Goal: Information Seeking & Learning: Learn about a topic

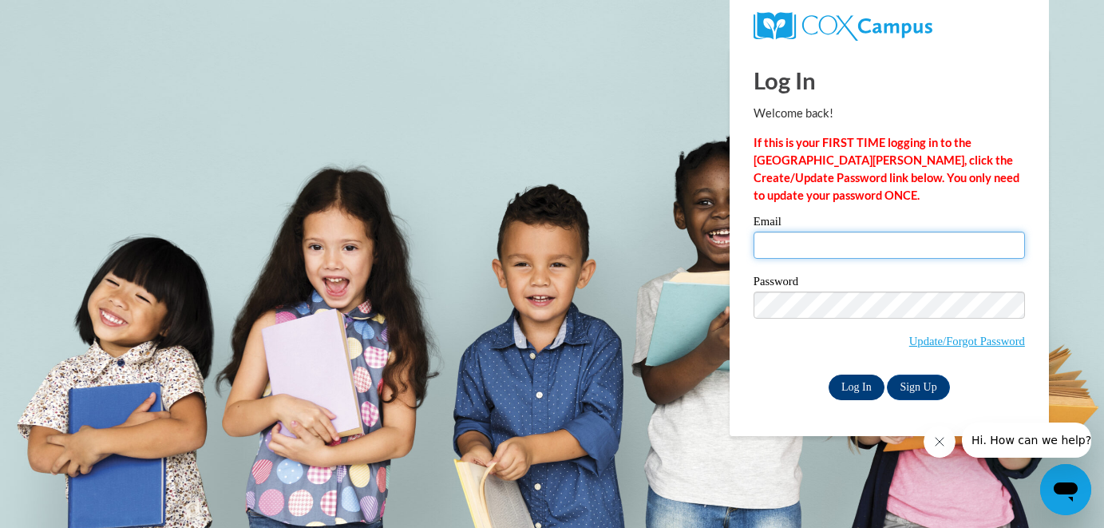
type input "logan.okita@k12.hi.us"
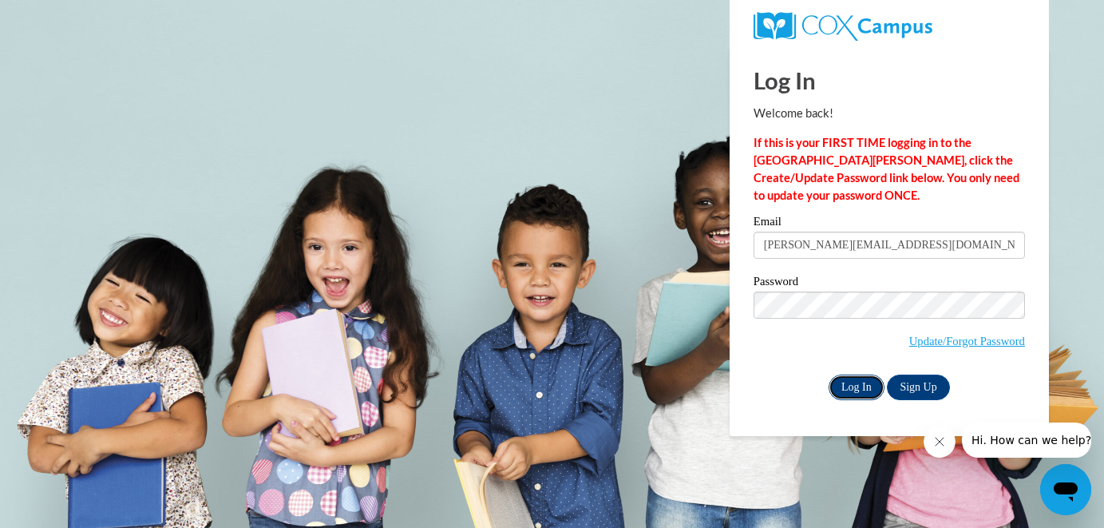
click at [859, 393] on input "Log In" at bounding box center [856, 387] width 56 height 26
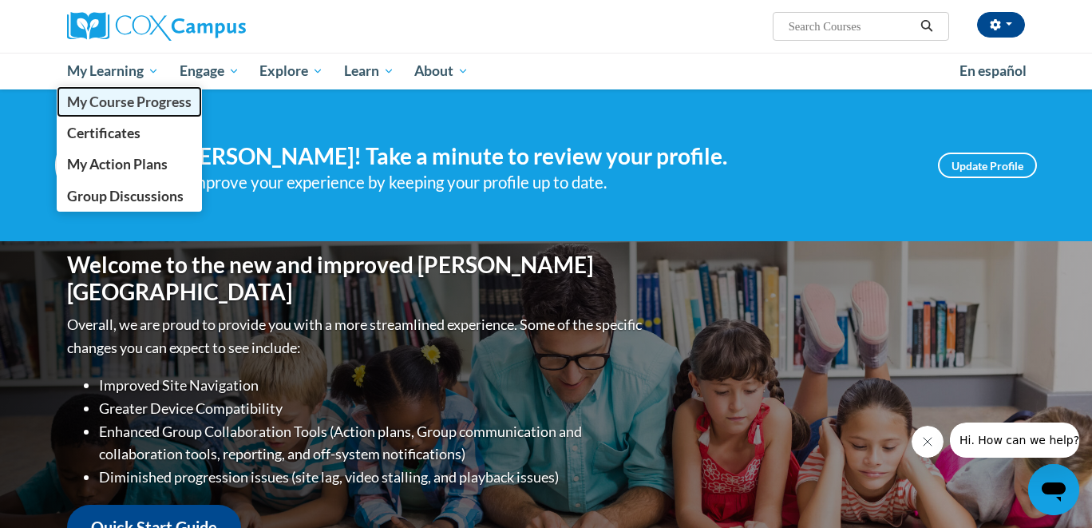
click at [141, 105] on span "My Course Progress" at bounding box center [129, 101] width 125 height 17
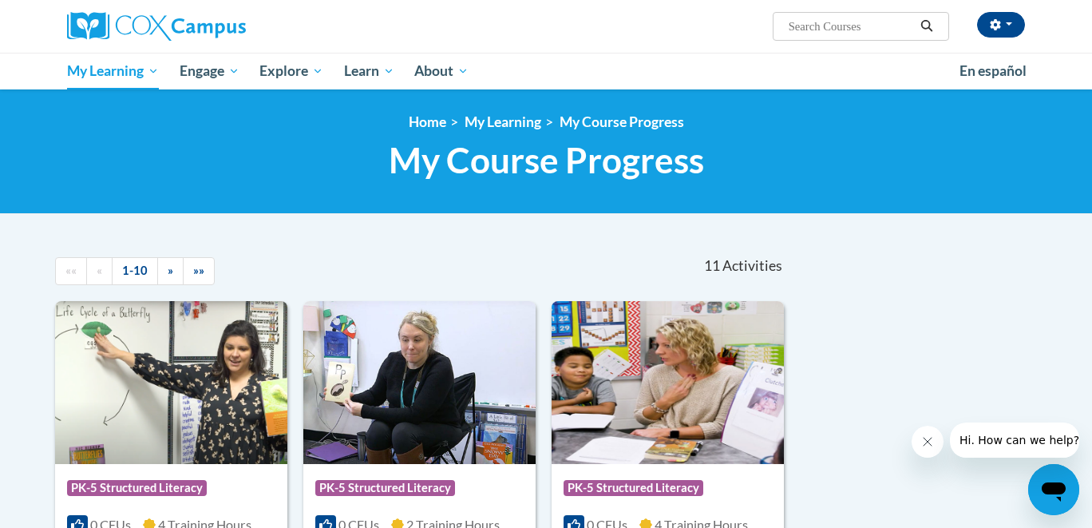
click at [168, 269] on span "»" at bounding box center [171, 270] width 6 height 14
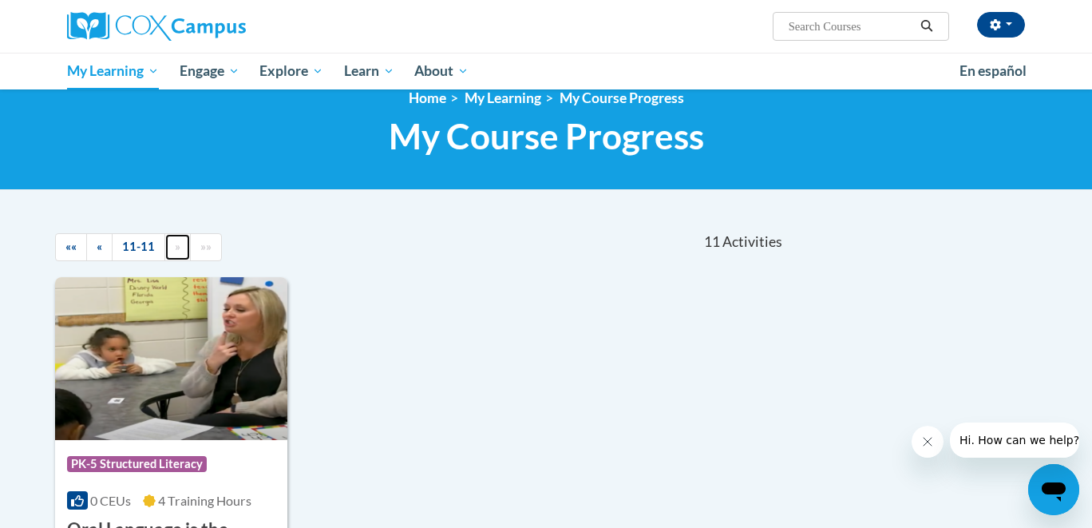
scroll to position [160, 0]
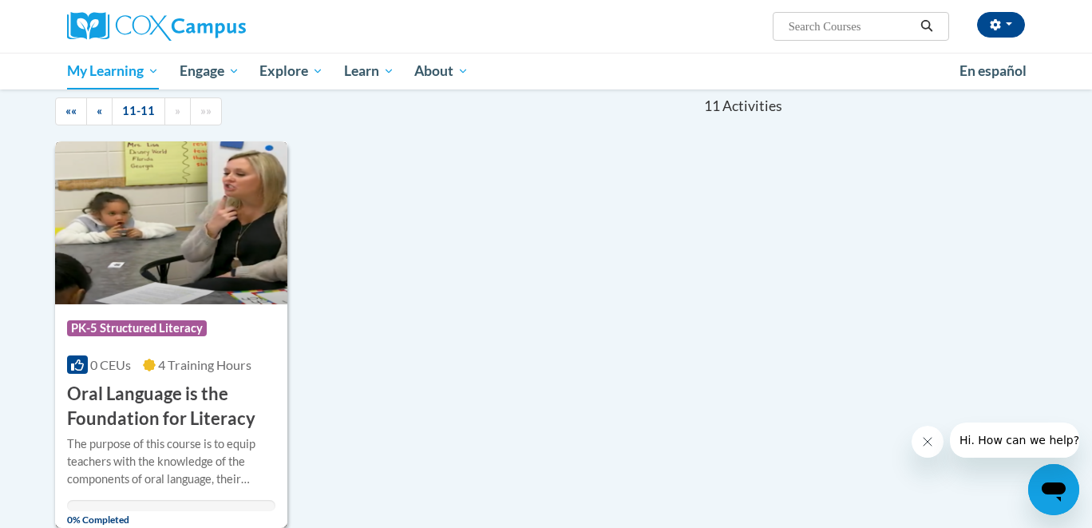
click at [189, 415] on h3 "Oral Language is the Foundation for Literacy" at bounding box center [171, 405] width 208 height 49
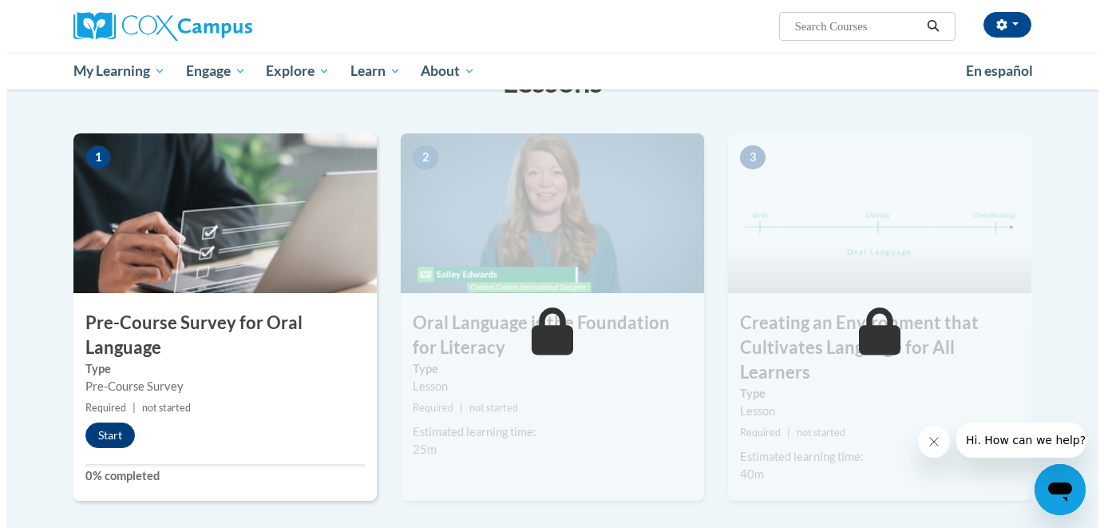
scroll to position [302, 0]
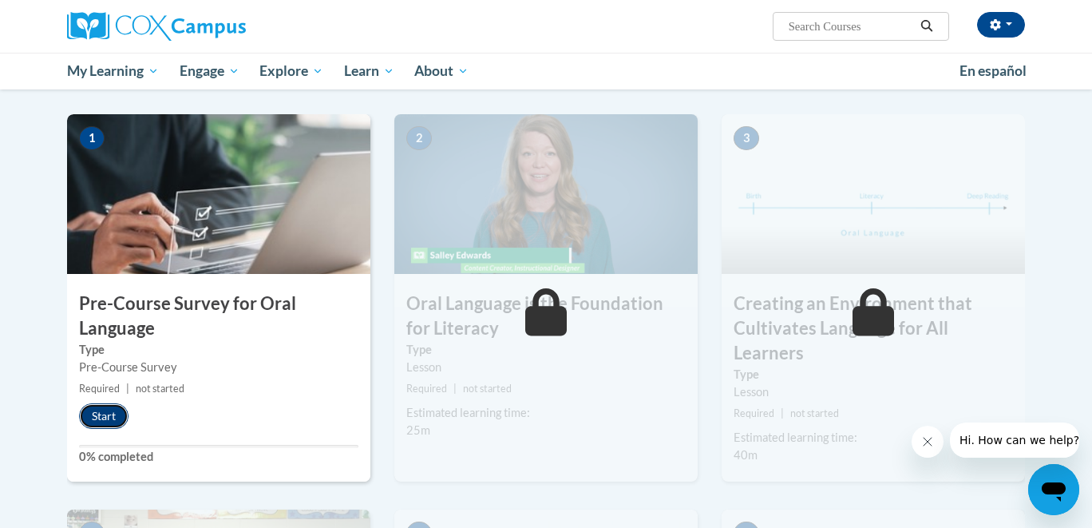
click at [100, 413] on button "Start" at bounding box center [103, 416] width 49 height 26
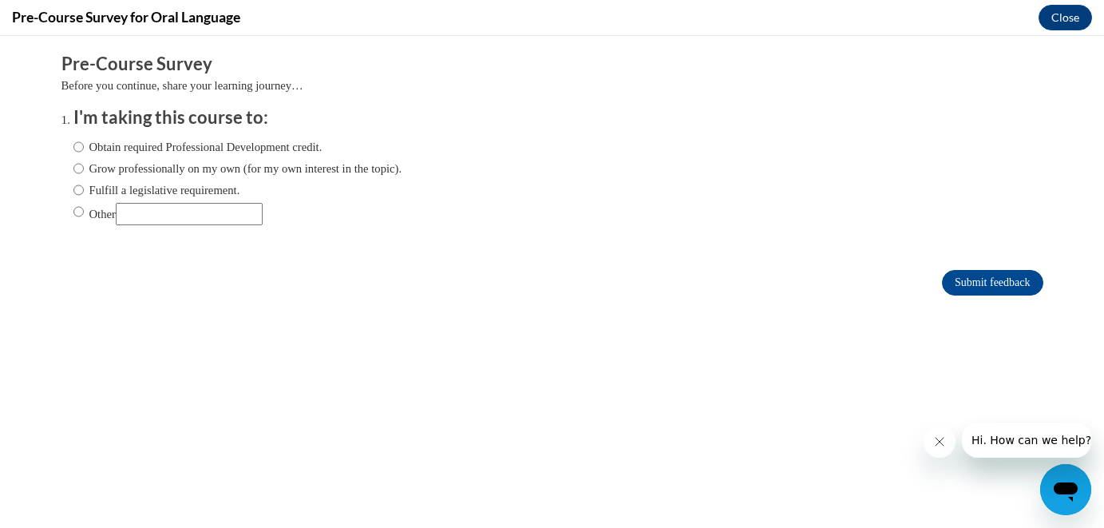
scroll to position [0, 0]
click at [114, 149] on label "Obtain required Professional Development credit." at bounding box center [197, 147] width 249 height 18
click at [84, 149] on input "Obtain required Professional Development credit." at bounding box center [78, 147] width 10 height 18
radio input "true"
click at [946, 281] on input "Submit feedback" at bounding box center [992, 283] width 101 height 26
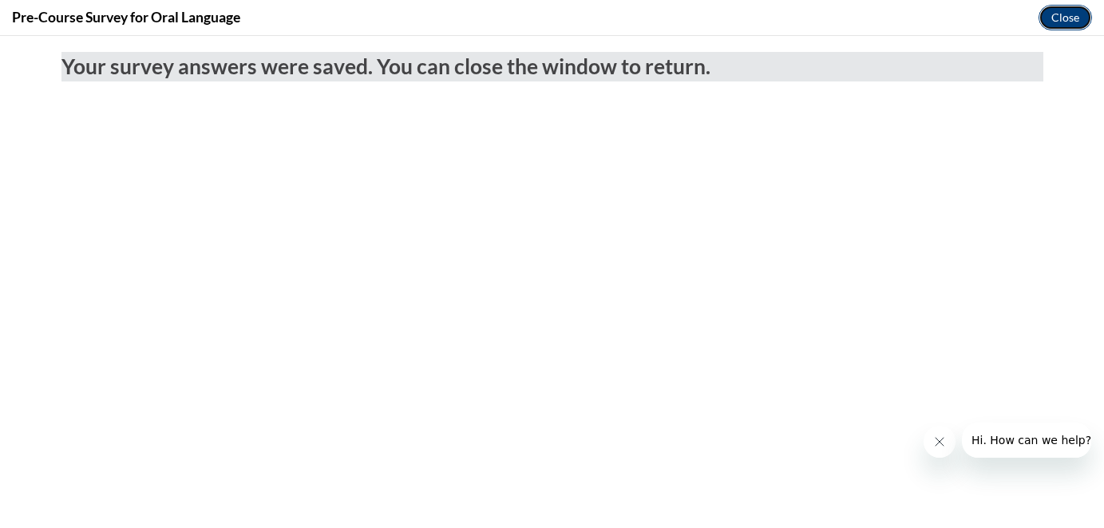
click at [1064, 21] on button "Close" at bounding box center [1064, 18] width 53 height 26
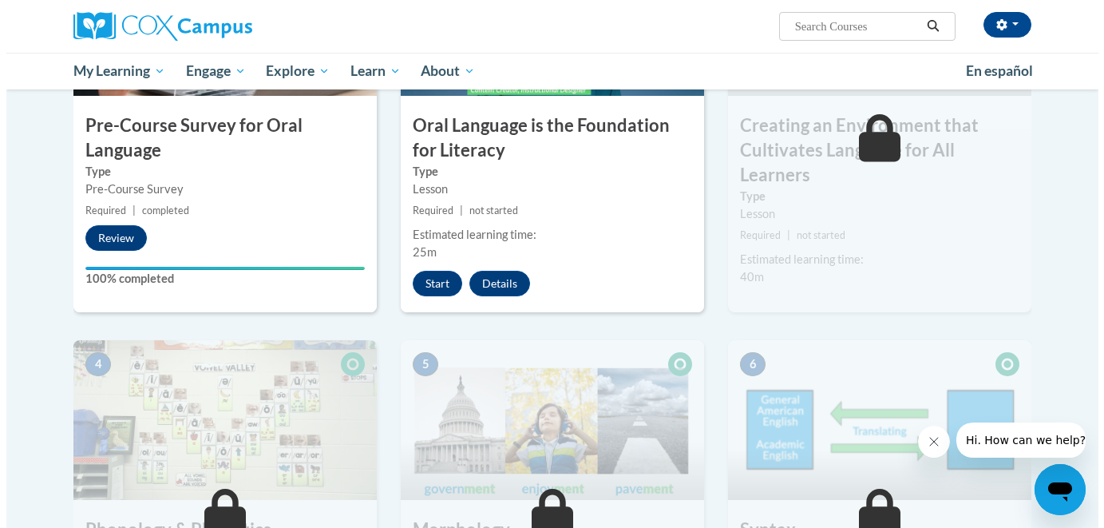
scroll to position [479, 0]
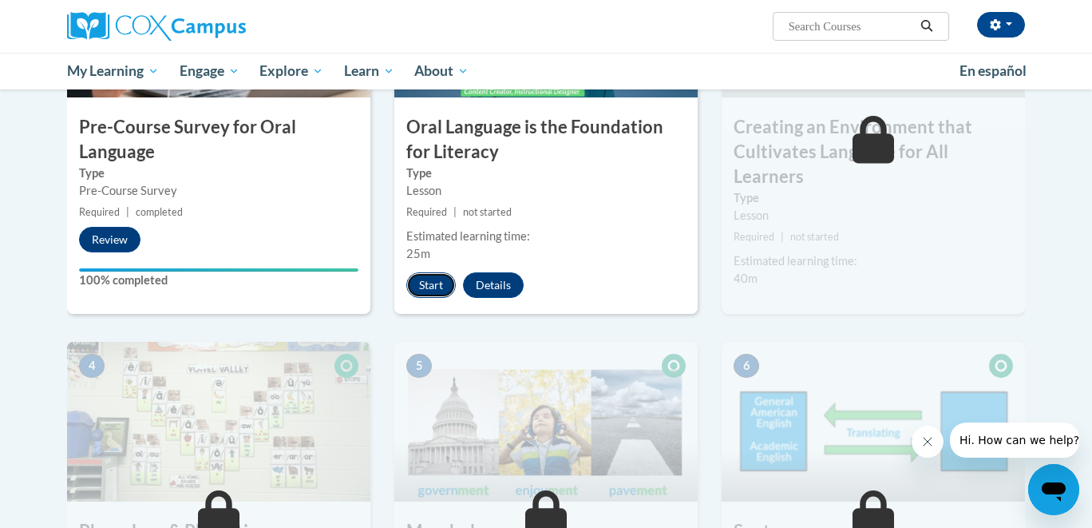
click at [419, 284] on button "Start" at bounding box center [430, 285] width 49 height 26
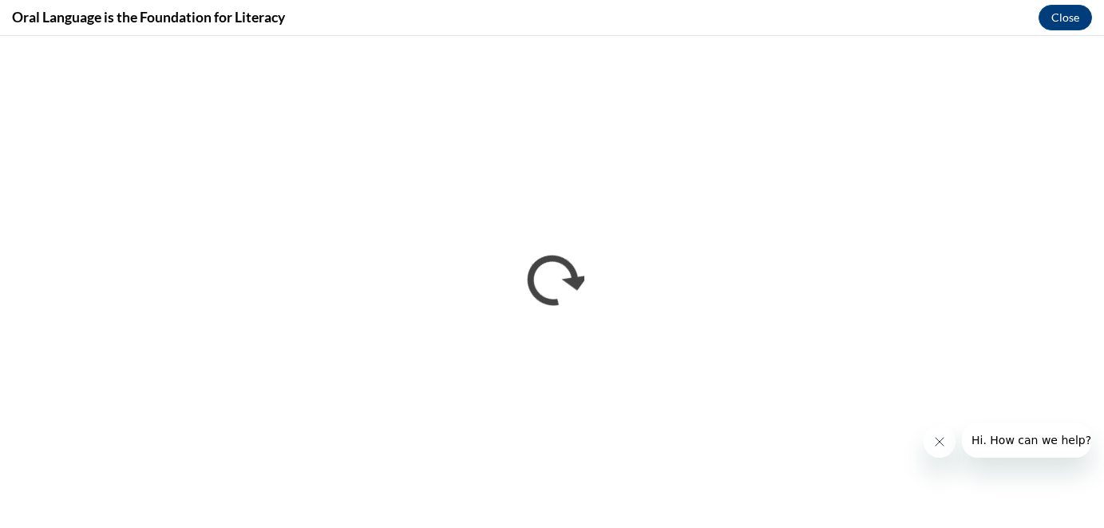
scroll to position [0, 0]
click at [944, 433] on button "Close message from company" at bounding box center [939, 441] width 32 height 32
